Goal: Task Accomplishment & Management: Use online tool/utility

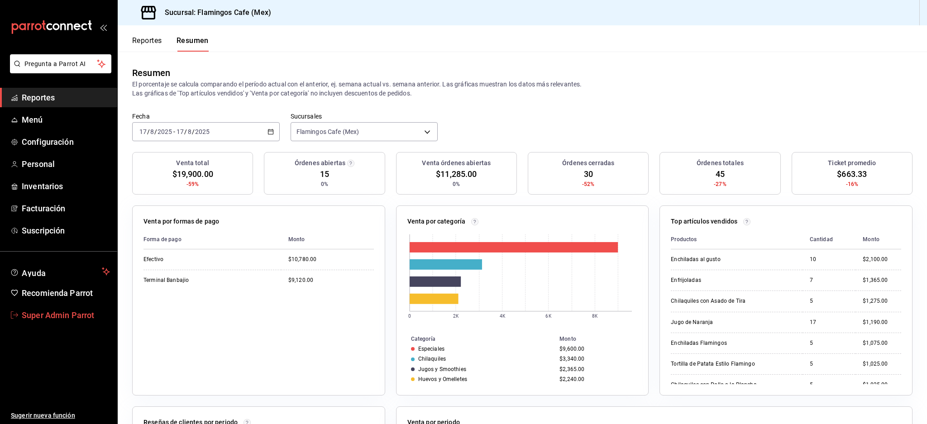
click at [38, 310] on span "Super Admin Parrot" at bounding box center [66, 315] width 88 height 12
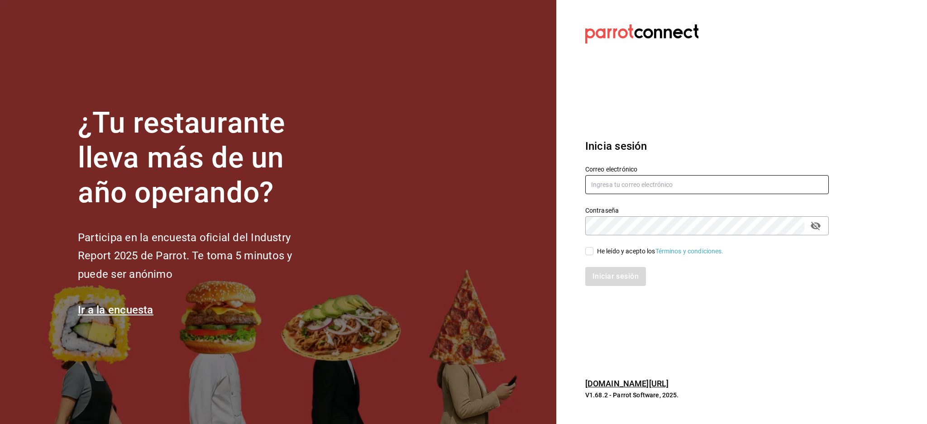
click at [638, 185] on input "text" at bounding box center [707, 184] width 244 height 19
paste input "lacasademaggie@mty.com"
type input "lacasademaggie@mty.com"
click at [623, 251] on div "He leído y acepto los Términos y condiciones." at bounding box center [660, 252] width 127 height 10
click at [594, 251] on input "He leído y acepto los Términos y condiciones." at bounding box center [589, 251] width 8 height 8
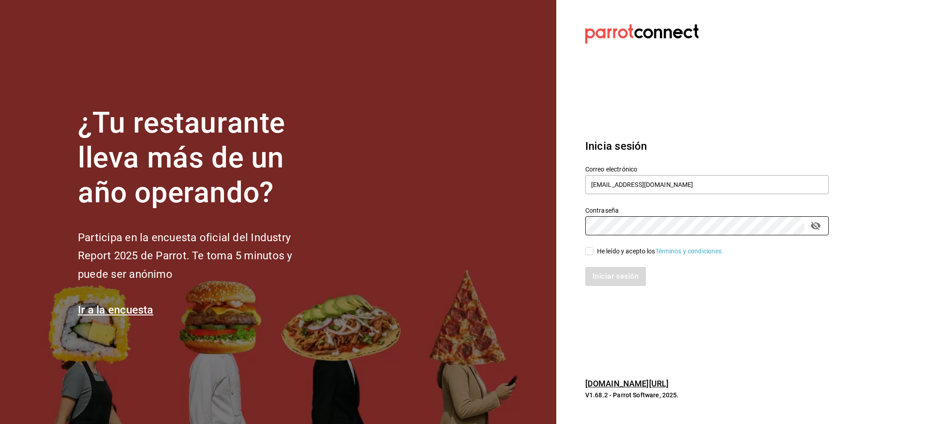
checkbox input "true"
drag, startPoint x: 614, startPoint y: 276, endPoint x: 619, endPoint y: 279, distance: 6.3
click at [613, 276] on button "Iniciar sesión" at bounding box center [616, 276] width 62 height 19
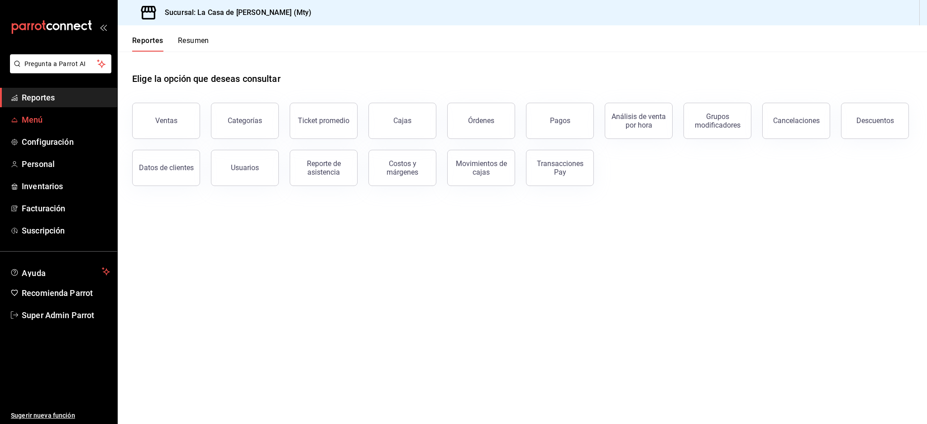
click at [35, 120] on span "Menú" at bounding box center [66, 120] width 88 height 12
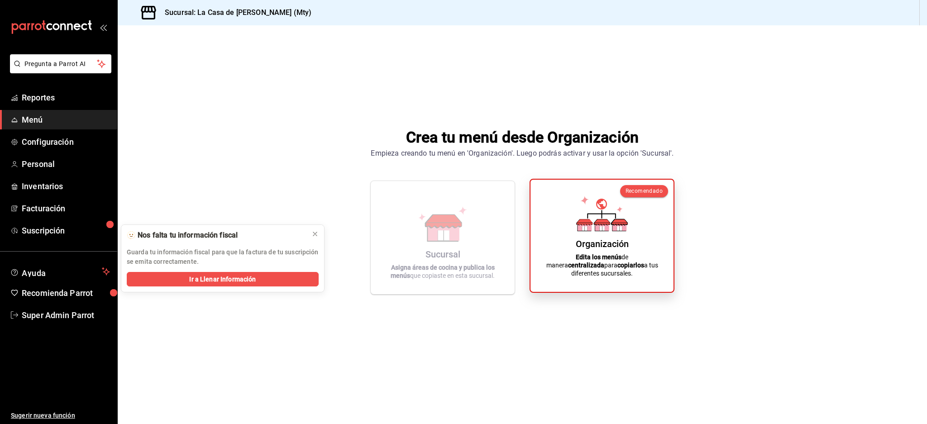
click at [603, 242] on div "Organización Edita los menús de manera centralizada para copiarlos a tus difere…" at bounding box center [601, 236] width 121 height 98
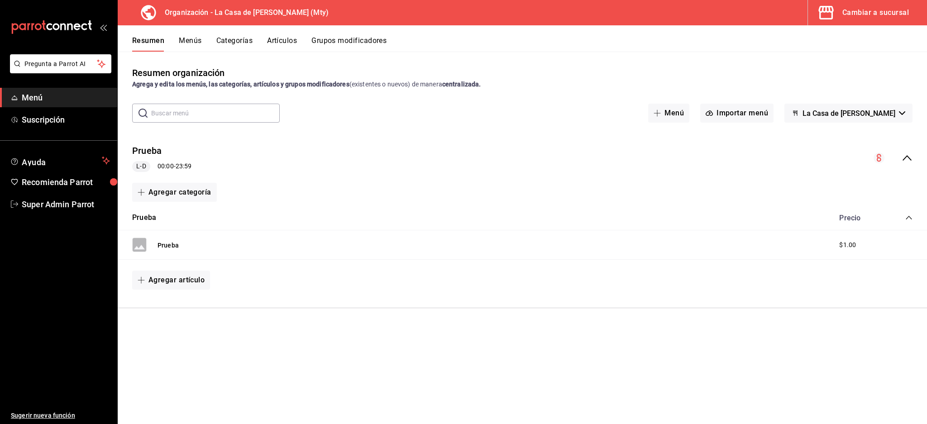
click at [909, 157] on icon "collapse-menu-row" at bounding box center [907, 157] width 9 height 5
click at [909, 157] on icon "collapse-menu-row" at bounding box center [907, 158] width 11 height 11
click at [192, 42] on button "Menús" at bounding box center [190, 43] width 23 height 15
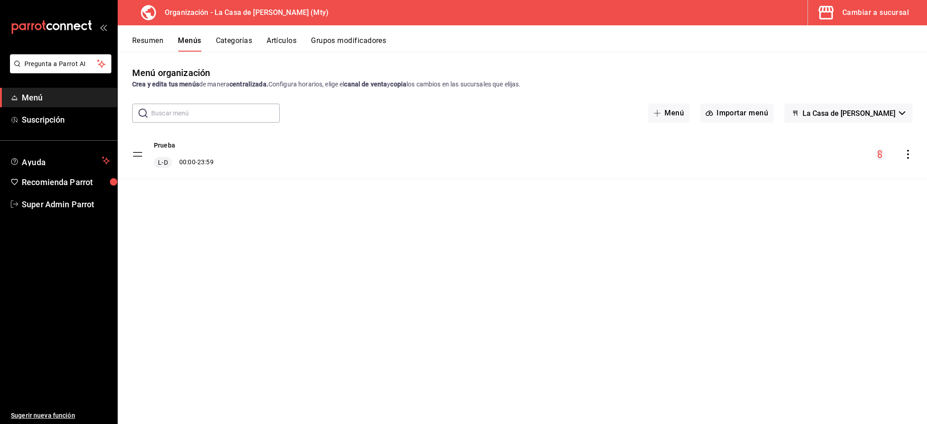
click at [155, 41] on button "Resumen" at bounding box center [147, 43] width 31 height 15
